Goal: Information Seeking & Learning: Learn about a topic

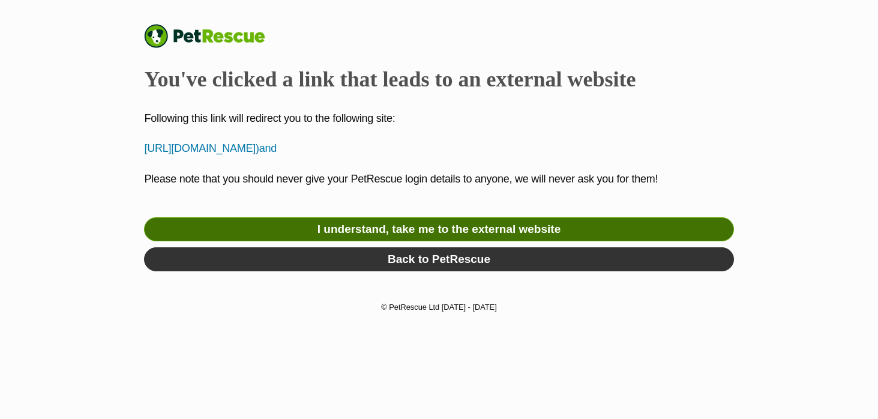
click at [367, 233] on link "I understand, take me to the external website" at bounding box center [438, 229] width 589 height 24
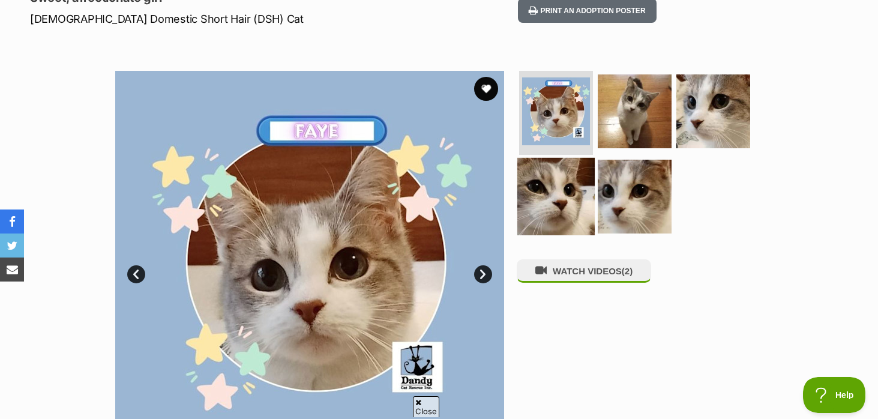
click at [538, 201] on img at bounding box center [555, 196] width 77 height 77
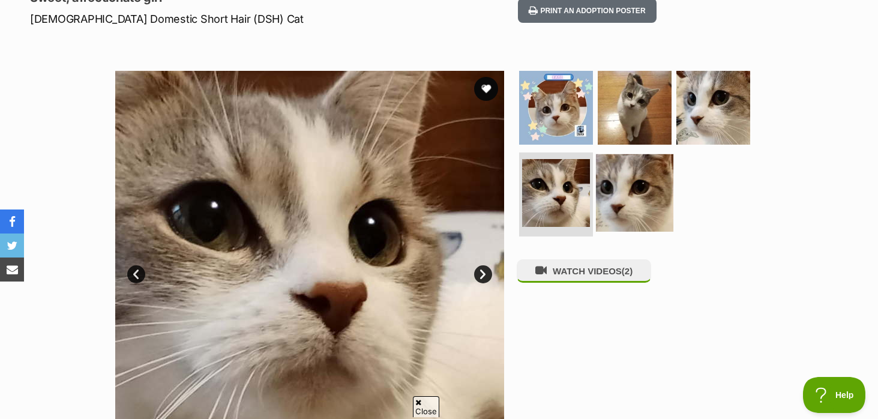
click at [603, 193] on img at bounding box center [634, 192] width 77 height 77
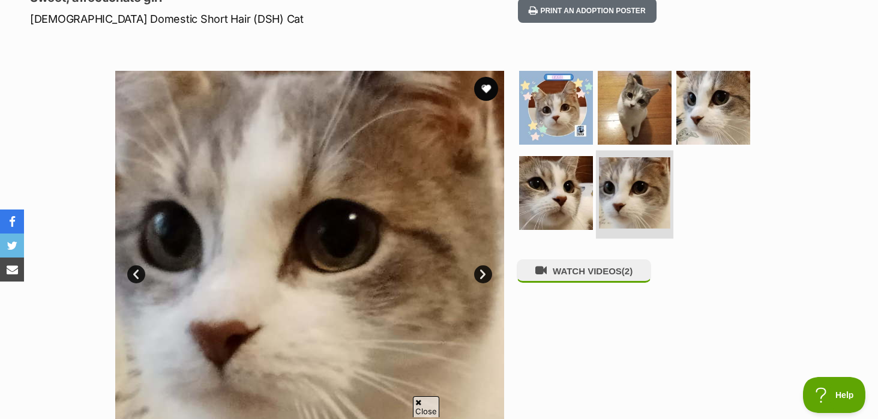
click at [629, 158] on img at bounding box center [634, 192] width 71 height 71
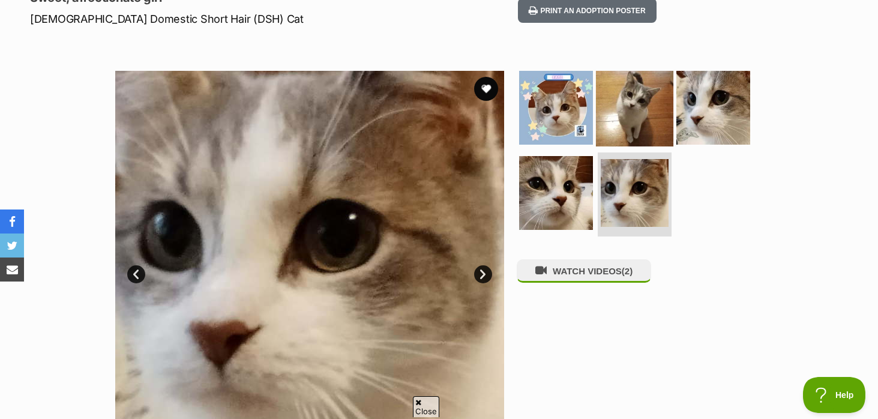
click at [632, 130] on img at bounding box center [634, 107] width 77 height 77
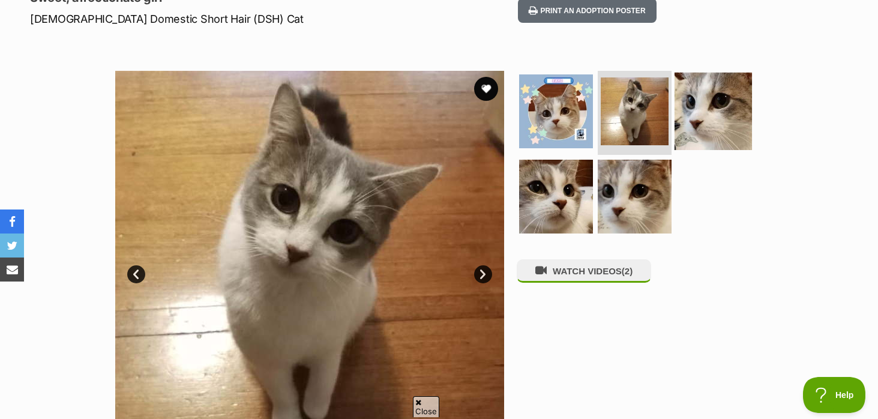
click at [711, 125] on img at bounding box center [713, 111] width 77 height 77
